Goal: Information Seeking & Learning: Learn about a topic

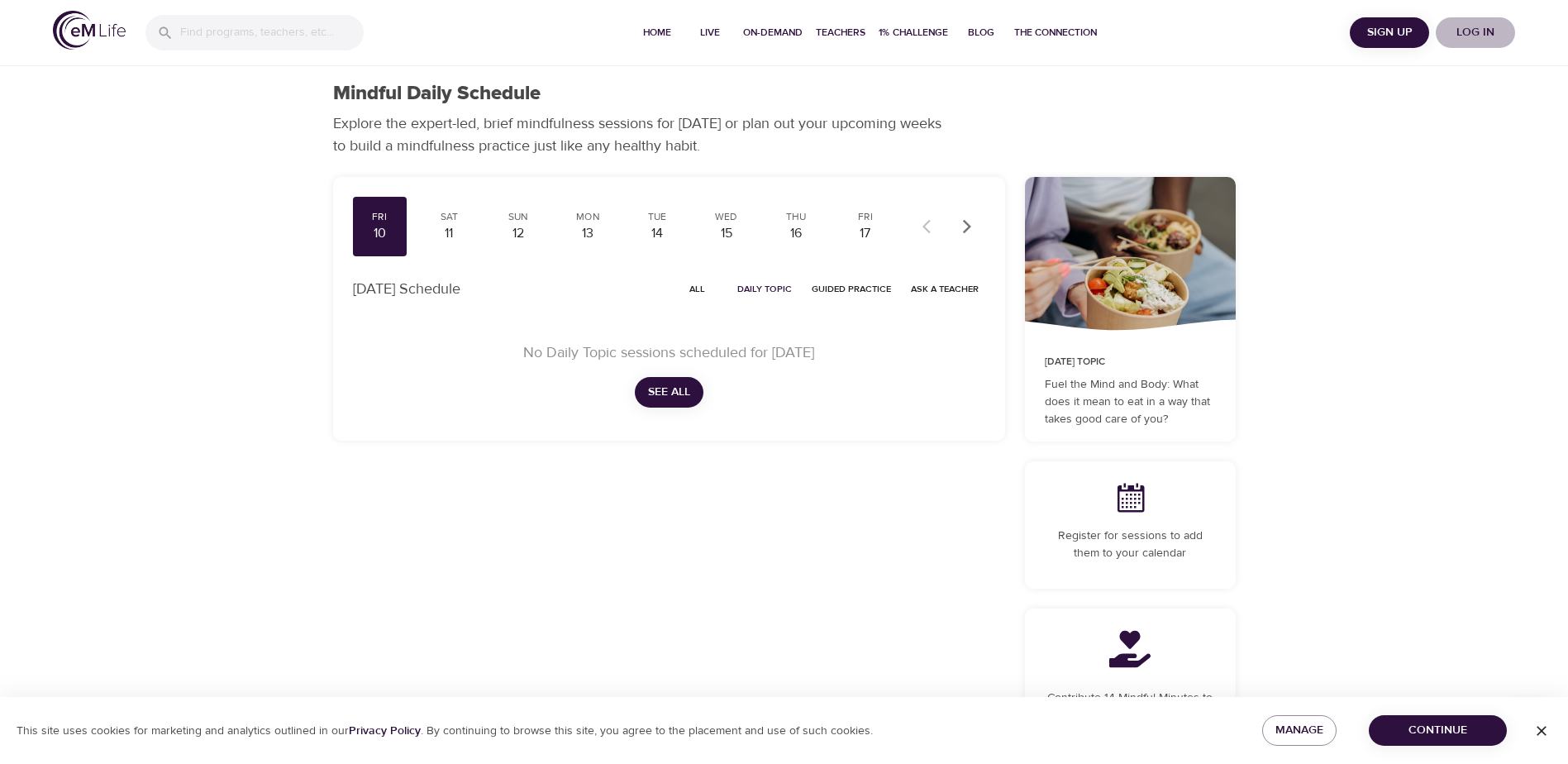
click at [1475, 31] on span "Log in" at bounding box center [1475, 32] width 66 height 21
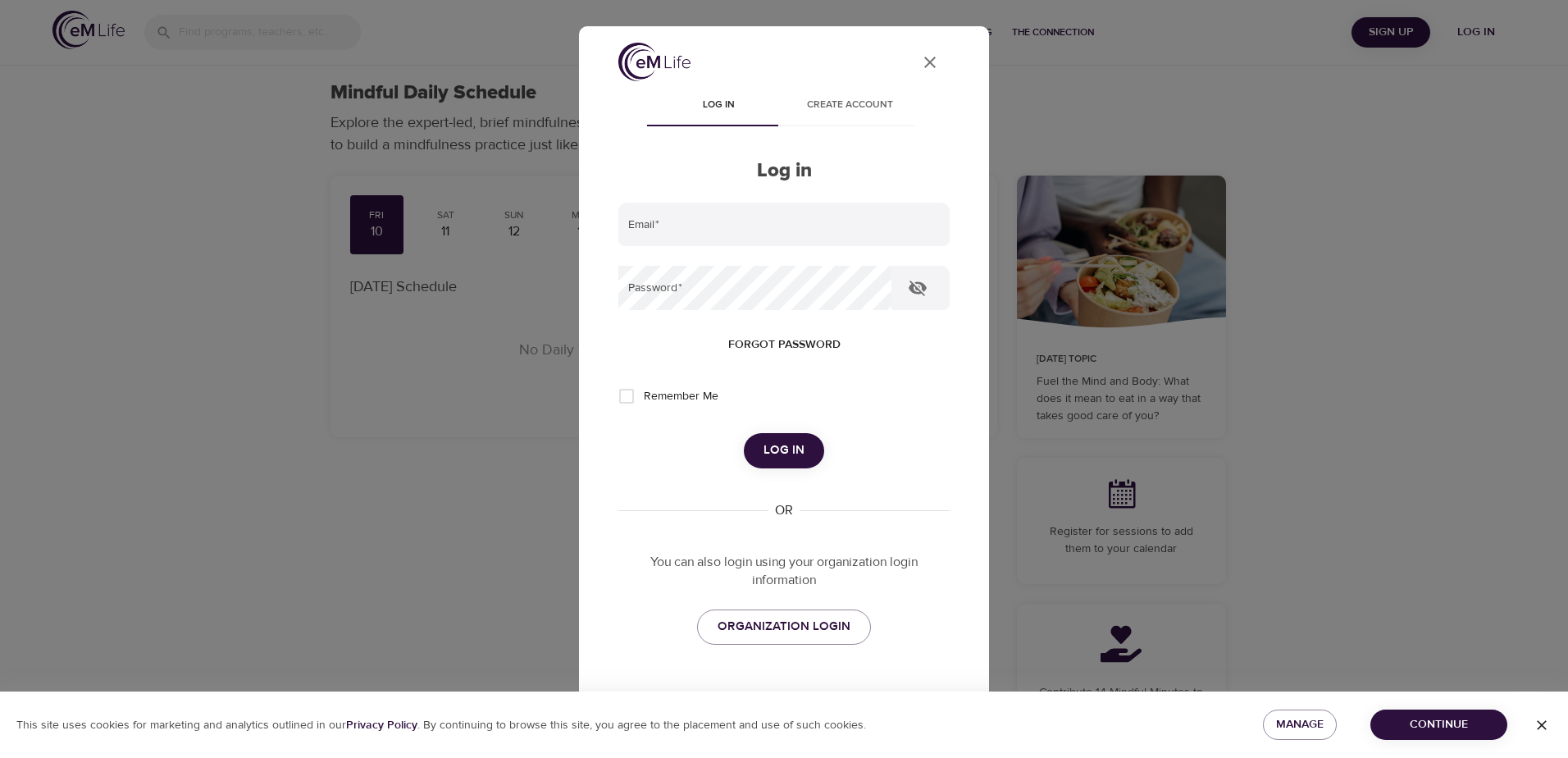
type input "flaviu.panduru@t-mobile.com"
click at [778, 446] on span "Log in" at bounding box center [784, 450] width 41 height 22
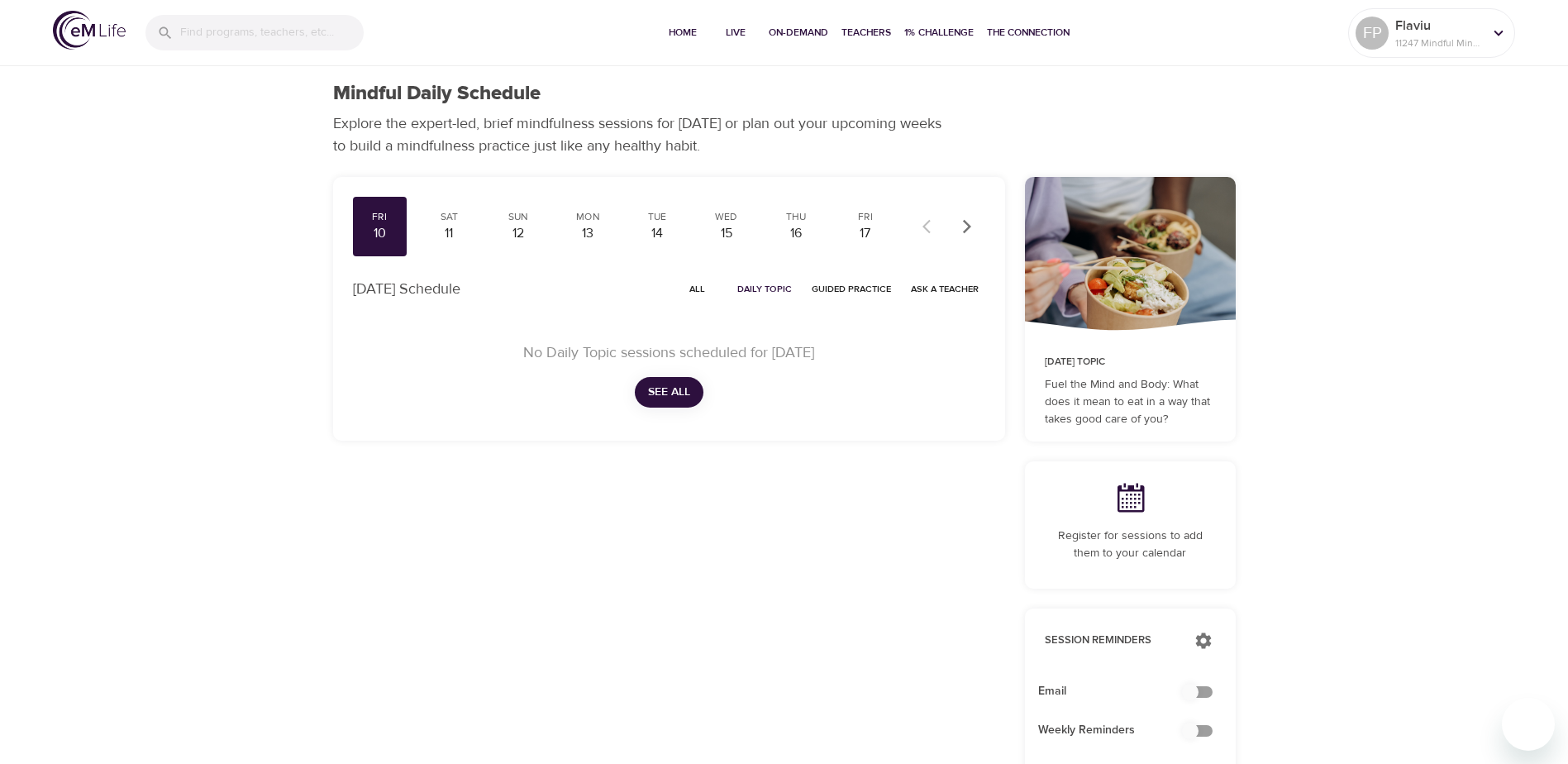
checkbox input "true"
click at [924, 31] on span "1% Challenge" at bounding box center [938, 32] width 70 height 17
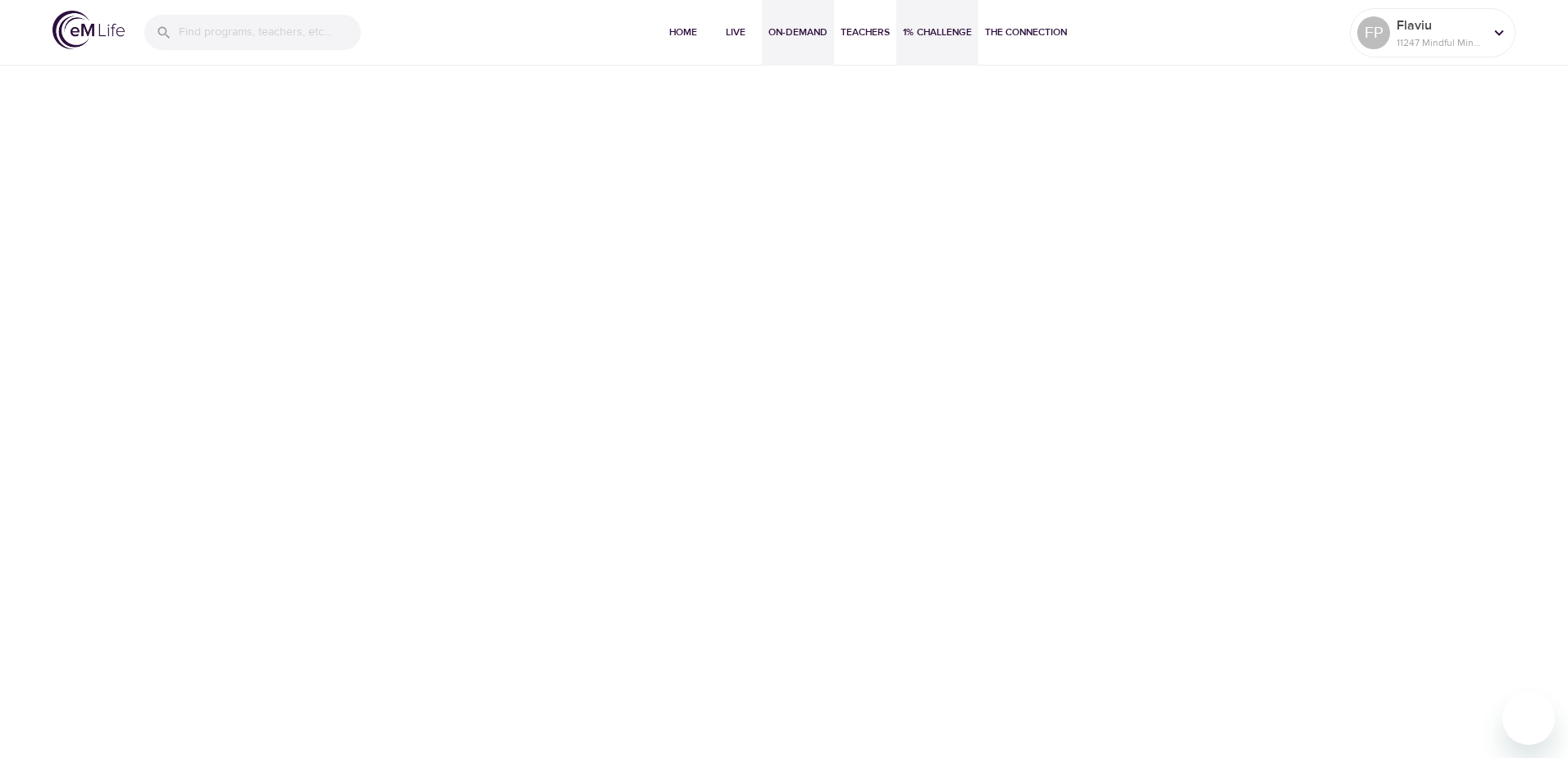
click at [801, 34] on span "On-Demand" at bounding box center [798, 32] width 59 height 17
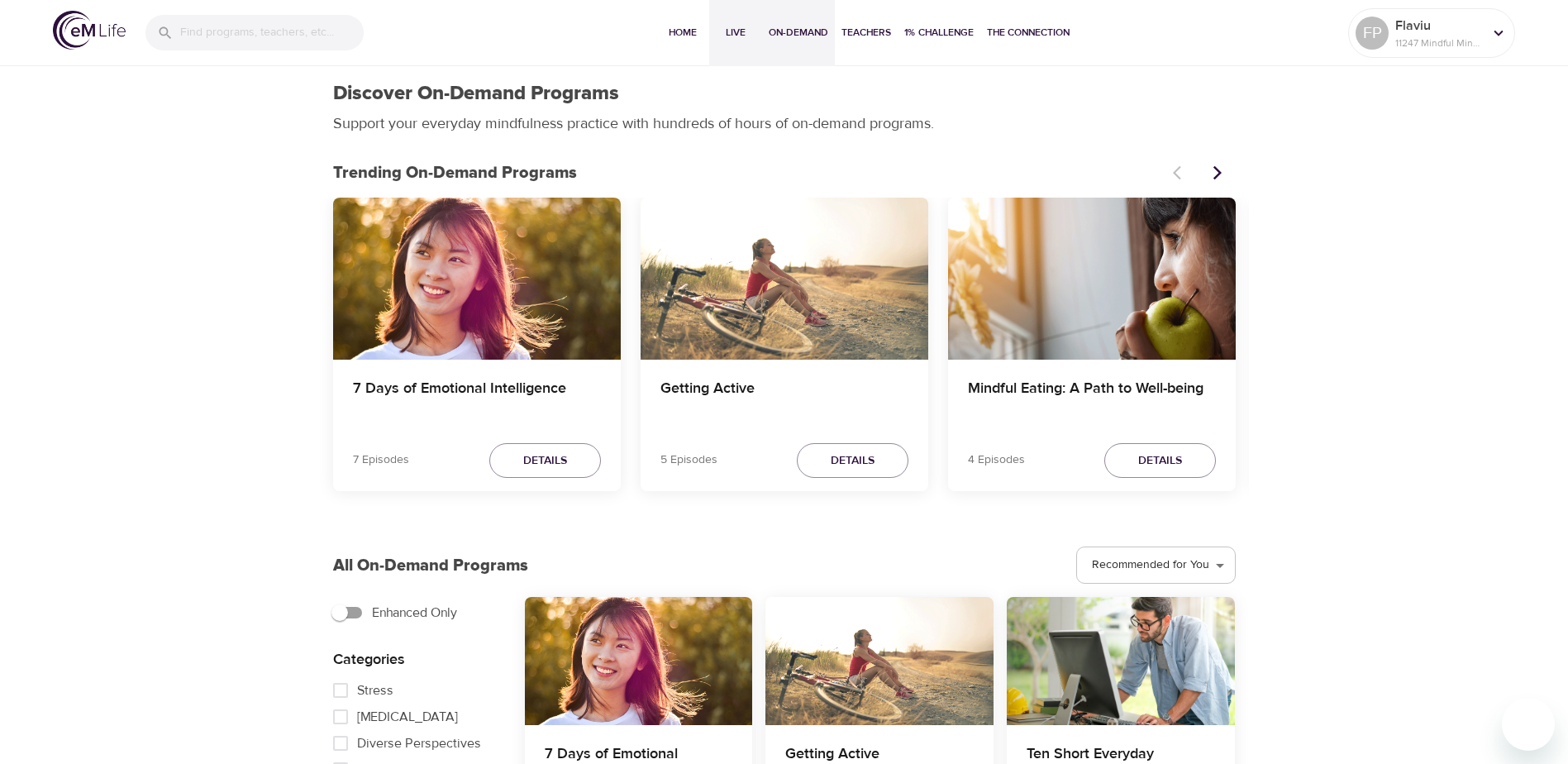
click at [730, 34] on span "Live" at bounding box center [735, 32] width 40 height 17
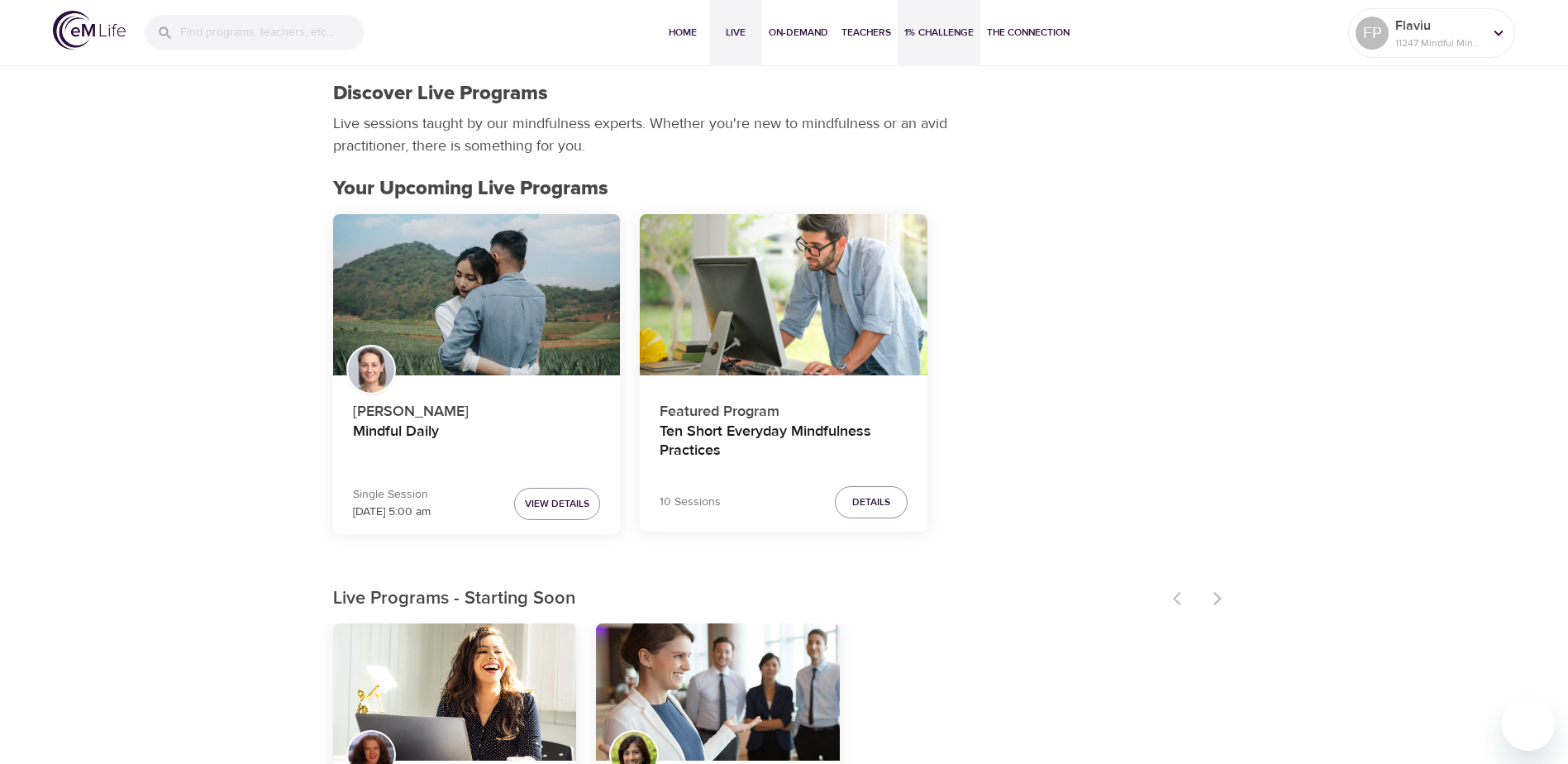
click at [935, 27] on span "1% Challenge" at bounding box center [938, 32] width 70 height 17
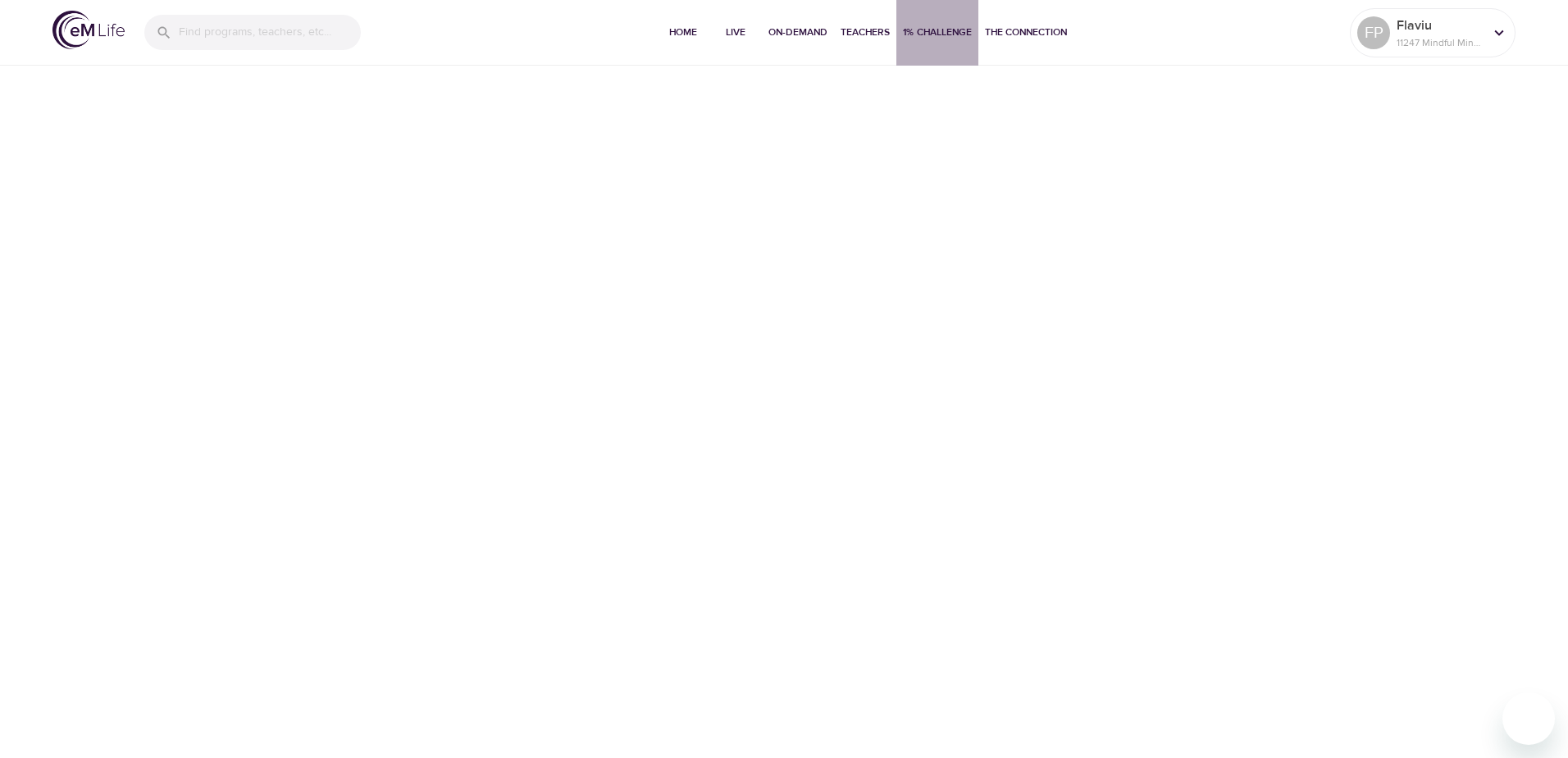
click at [927, 31] on span "1% Challenge" at bounding box center [937, 32] width 69 height 17
click at [667, 38] on span "Home" at bounding box center [683, 32] width 40 height 17
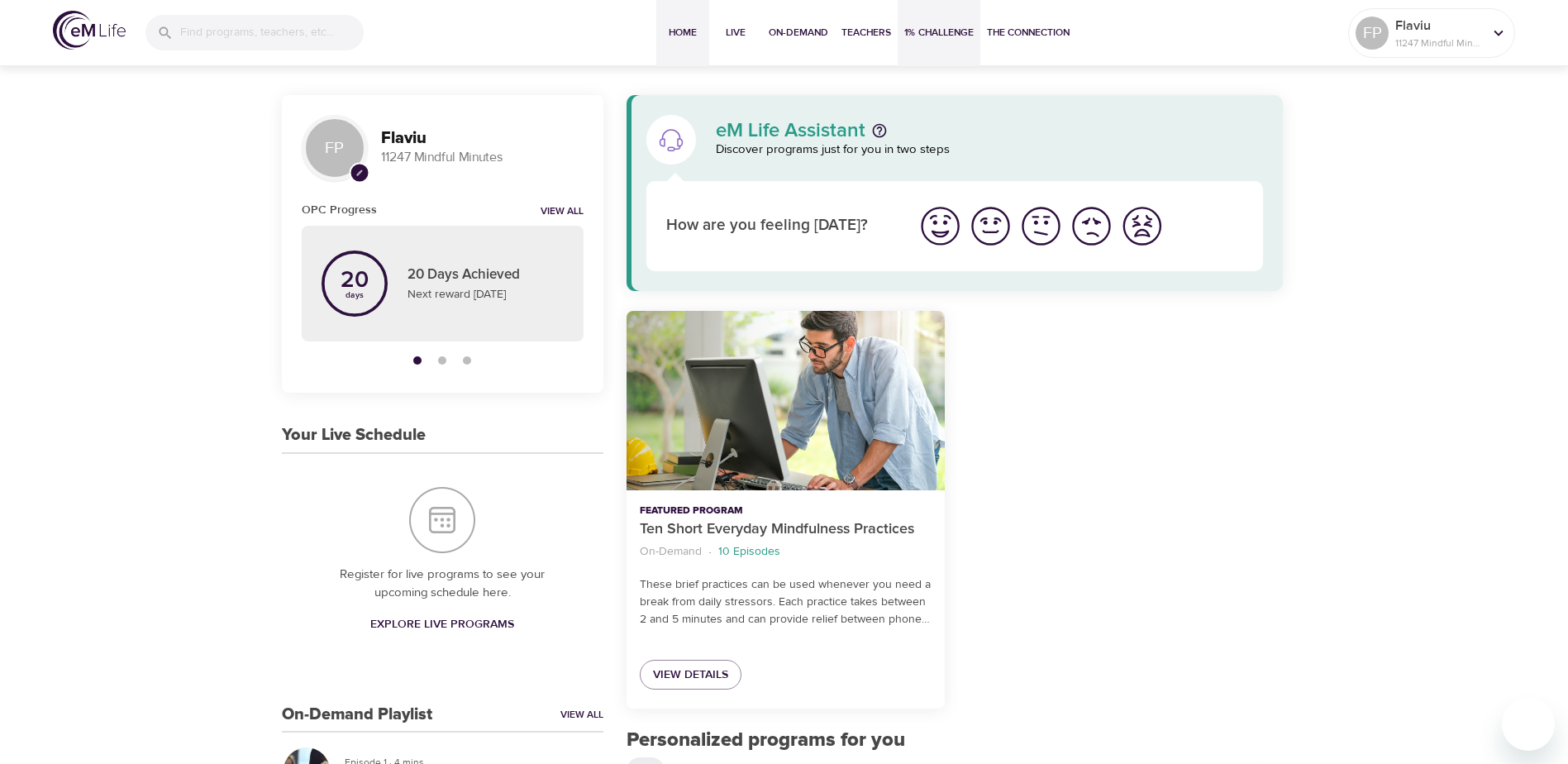
click at [939, 24] on span "1% Challenge" at bounding box center [938, 32] width 70 height 17
